Goal: Find contact information: Find contact information

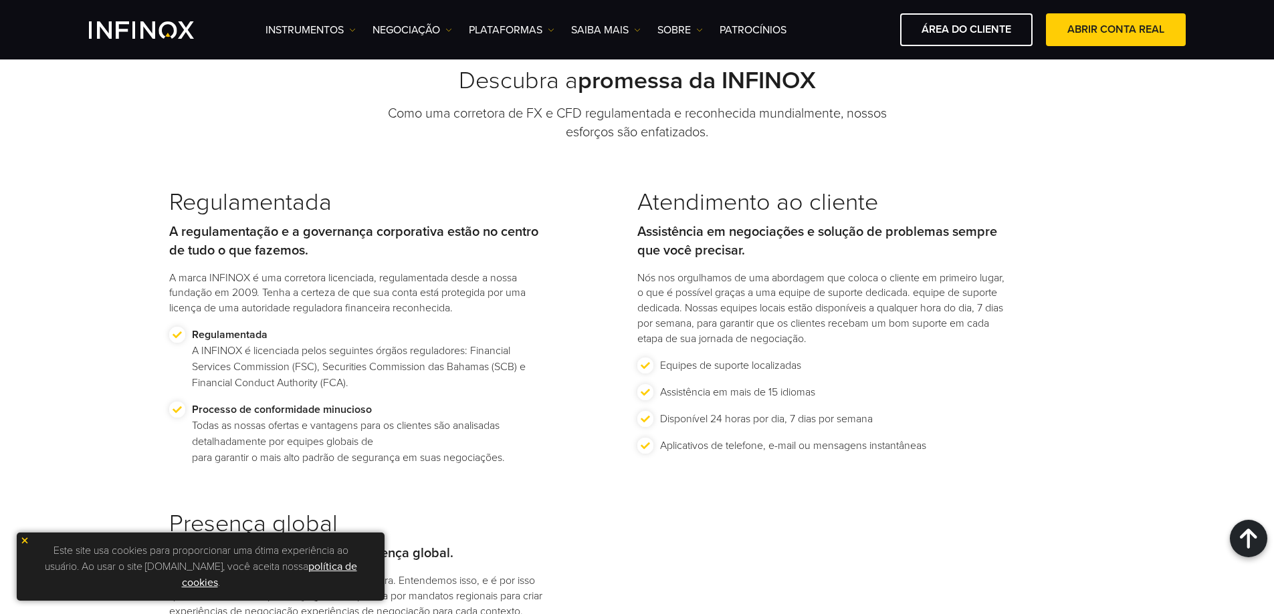
scroll to position [1538, 0]
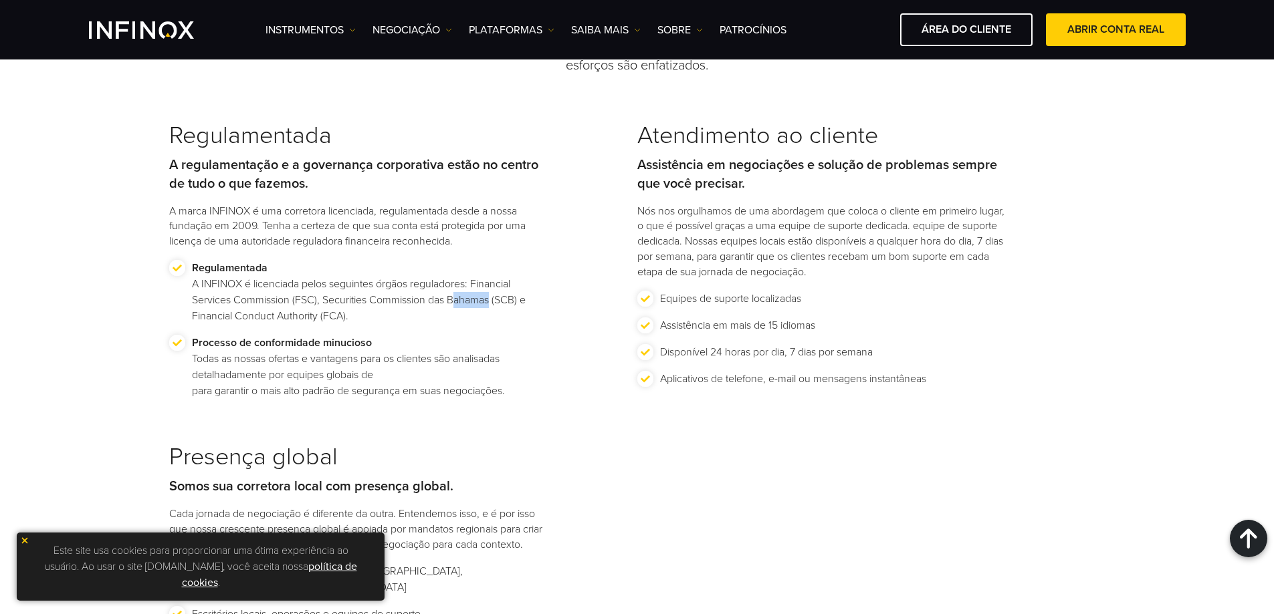
drag, startPoint x: 455, startPoint y: 301, endPoint x: 490, endPoint y: 298, distance: 35.5
click at [495, 298] on p "Regulamentada A INFINOX é licenciada pelos seguintes órgãos reguladores: Financ…" at bounding box center [368, 292] width 352 height 64
click at [474, 298] on p "Regulamentada A INFINOX é licenciada pelos seguintes órgãos reguladores: Financ…" at bounding box center [368, 292] width 352 height 64
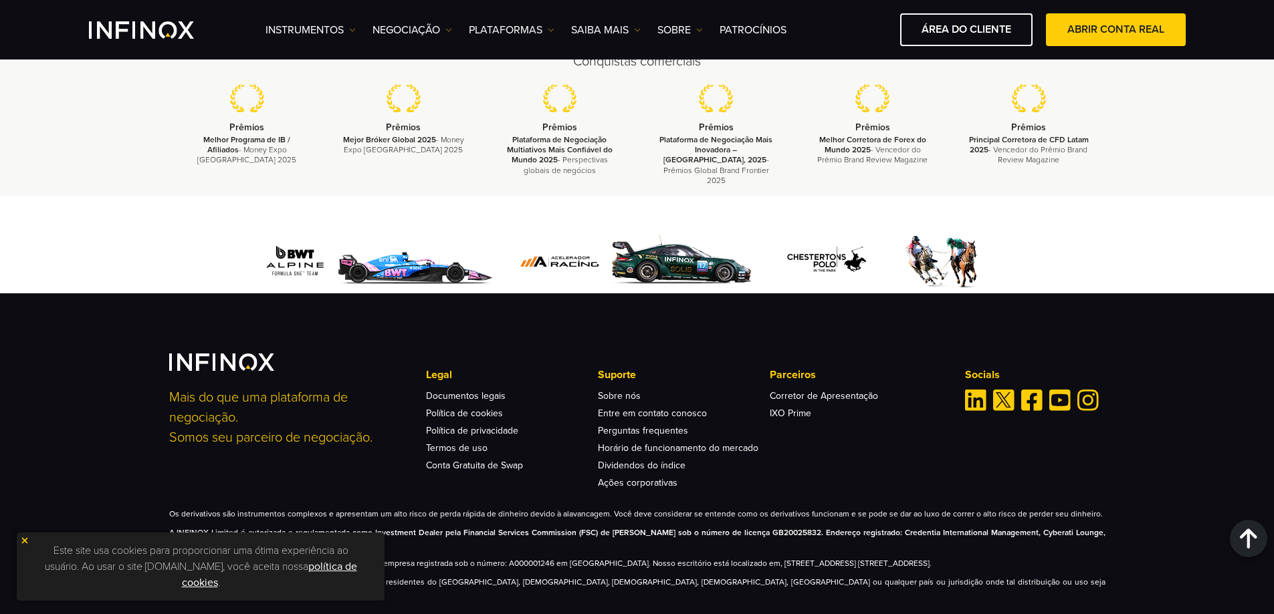
scroll to position [5141, 0]
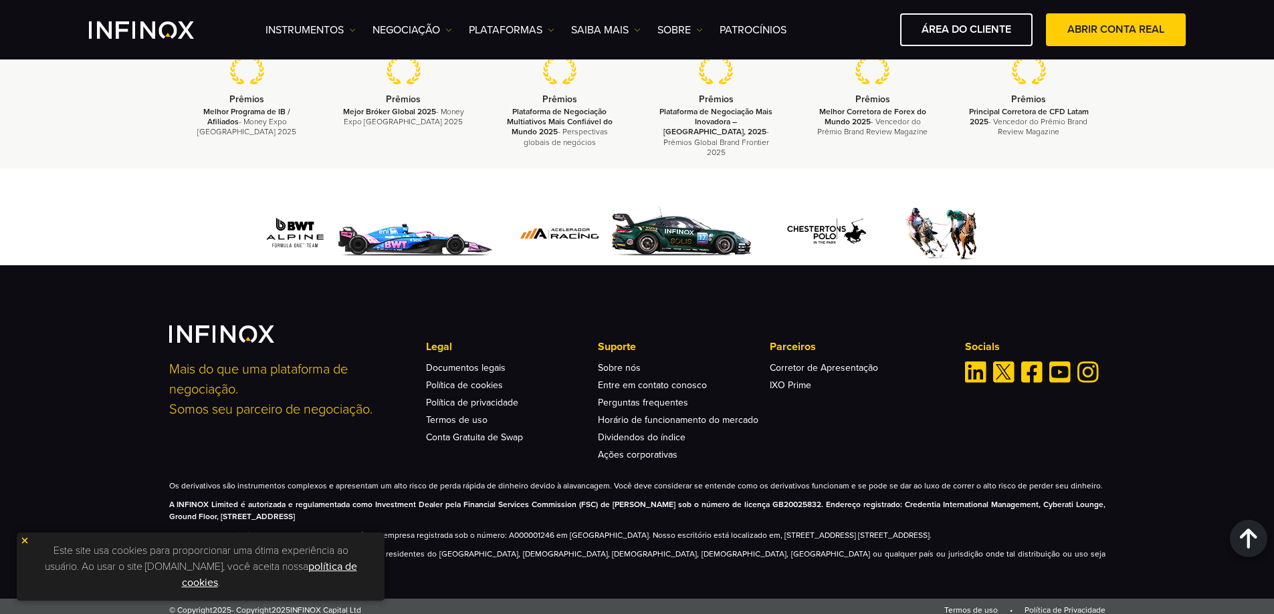
click at [22, 544] on img at bounding box center [24, 540] width 9 height 9
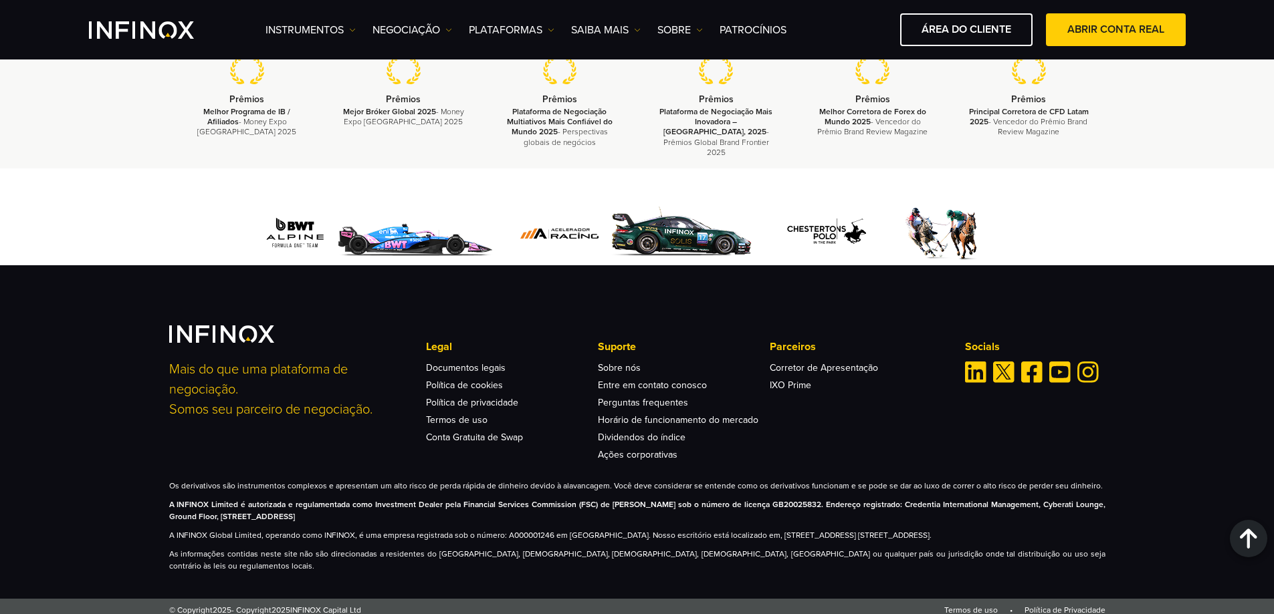
drag, startPoint x: 1068, startPoint y: 539, endPoint x: 727, endPoint y: 537, distance: 341.0
click at [727, 537] on p "A INFINOX Global Limited, operando como INFINOX, é uma empresa registrada sob o…" at bounding box center [637, 536] width 936 height 12
copy p "[PERSON_NAME] Building, No. [STREET_ADDRESS]."
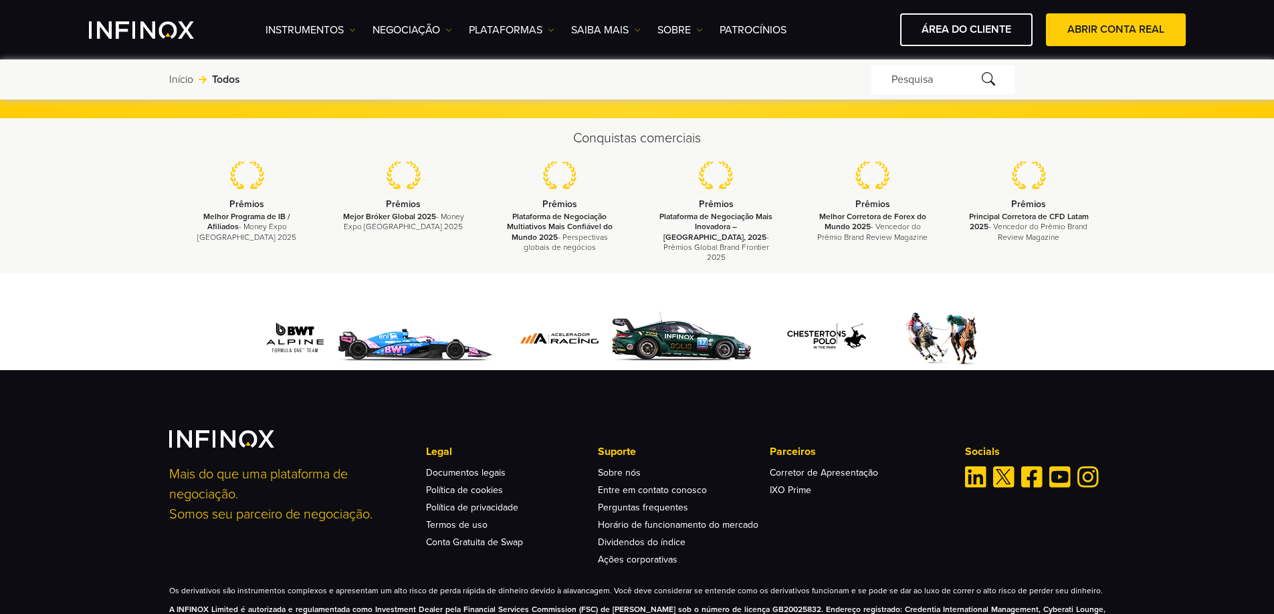
scroll to position [39, 0]
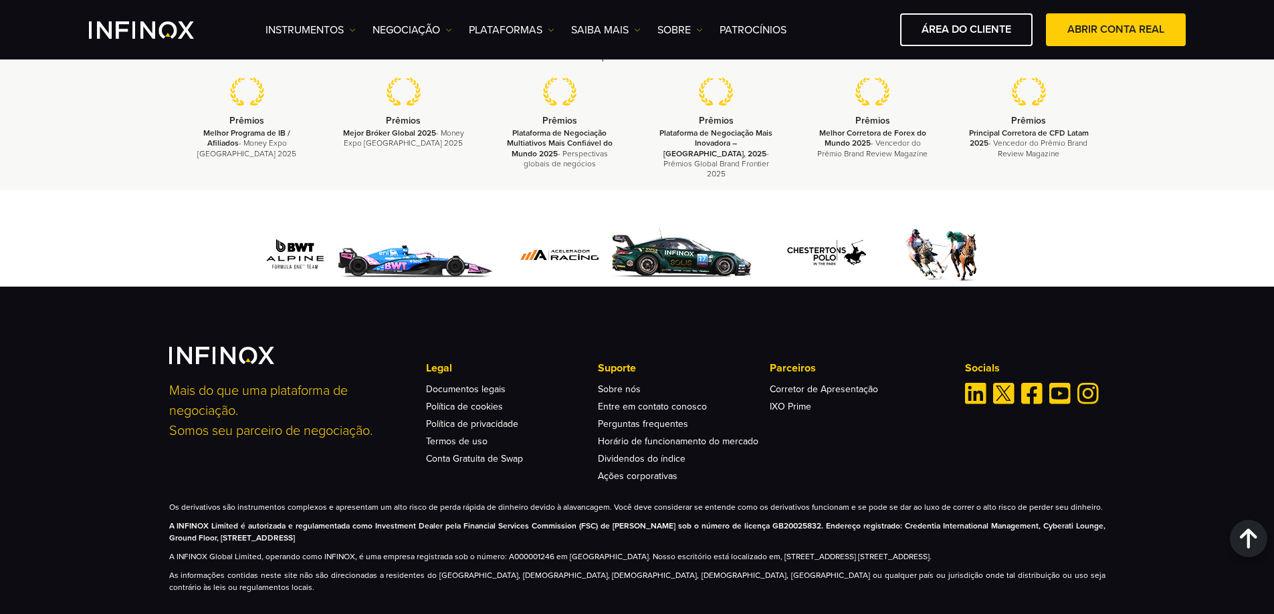
scroll to position [1821, 0]
